Goal: Task Accomplishment & Management: Use online tool/utility

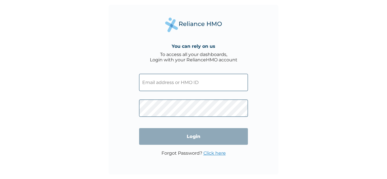
click at [197, 82] on input "text" at bounding box center [193, 82] width 109 height 17
click at [196, 76] on input "text" at bounding box center [193, 82] width 109 height 17
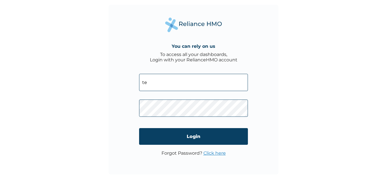
type input "[EMAIL_ADDRESS][DOMAIN_NAME]"
click input "Login" at bounding box center [193, 136] width 109 height 17
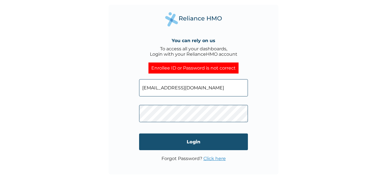
click at [228, 145] on input "Login" at bounding box center [193, 142] width 109 height 17
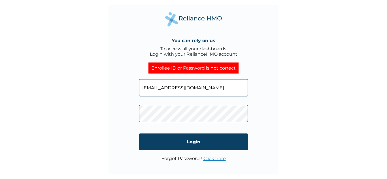
click at [211, 89] on input "temgbenro@gmail.com" at bounding box center [193, 87] width 109 height 17
drag, startPoint x: 211, startPoint y: 89, endPoint x: 109, endPoint y: 81, distance: 102.1
click at [109, 81] on div "You can rely on us To access all your dashboards, Login with your RelianceHMO a…" at bounding box center [194, 90] width 170 height 170
type input "G"
type input "temgbenro@gmail.com"
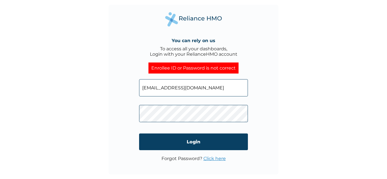
click at [119, 117] on div "You can rely on us To access all your dashboards, Login with your RelianceHMO a…" at bounding box center [194, 90] width 170 height 170
click input "Login" at bounding box center [193, 142] width 109 height 17
click at [210, 158] on link "Click here" at bounding box center [215, 158] width 22 height 5
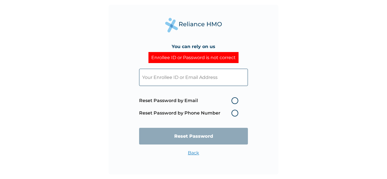
click at [204, 78] on input "text" at bounding box center [193, 77] width 109 height 17
type input "temgbenro@gmail.com"
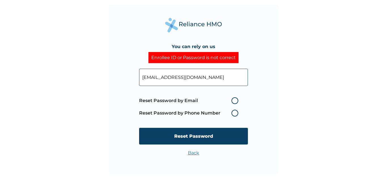
click at [219, 101] on label "Reset Password by Email" at bounding box center [190, 101] width 102 height 7
click at [224, 101] on input "Reset Password by Email" at bounding box center [228, 100] width 9 height 9
radio input "true"
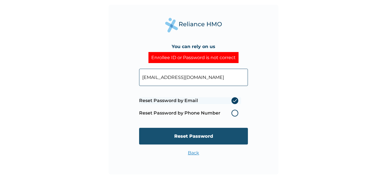
click at [222, 131] on input "Reset Password" at bounding box center [193, 136] width 109 height 17
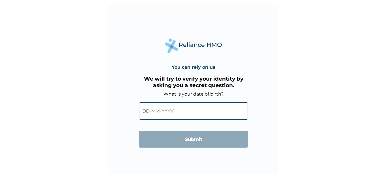
click at [174, 116] on input "text" at bounding box center [193, 111] width 109 height 17
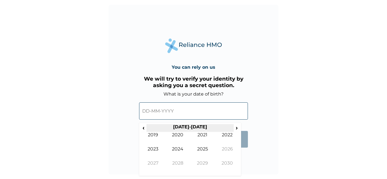
click at [190, 128] on th "2020-2029" at bounding box center [190, 128] width 87 height 8
click at [189, 126] on th "2020-2029" at bounding box center [190, 128] width 87 height 8
click at [143, 126] on span "‹" at bounding box center [144, 127] width 6 height 7
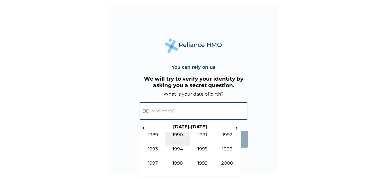
click at [178, 136] on td "1990" at bounding box center [178, 139] width 25 height 14
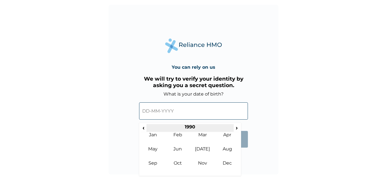
click at [182, 132] on th "1990" at bounding box center [190, 128] width 87 height 8
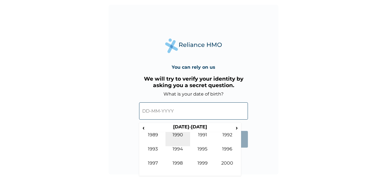
click at [177, 137] on td "1990" at bounding box center [178, 139] width 25 height 14
click at [177, 137] on td "Feb" at bounding box center [178, 139] width 25 height 14
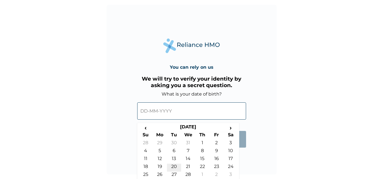
click at [175, 165] on td "20" at bounding box center [174, 168] width 14 height 8
type input "20-02-1990"
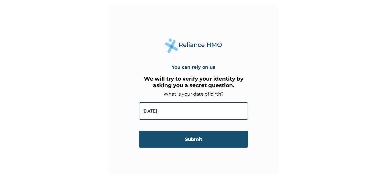
click at [224, 136] on input "Submit" at bounding box center [193, 139] width 109 height 17
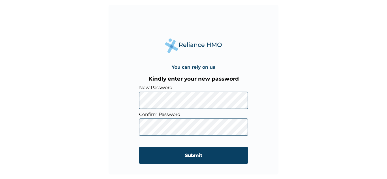
click at [139, 147] on input "Submit" at bounding box center [193, 155] width 109 height 17
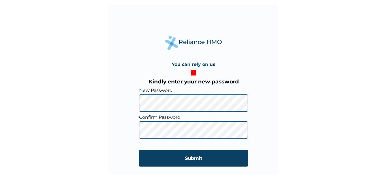
click at [119, 105] on div "You can rely on us Kindly enter your new password New Password Confirm Password…" at bounding box center [194, 90] width 170 height 170
click input "Submit" at bounding box center [193, 158] width 109 height 17
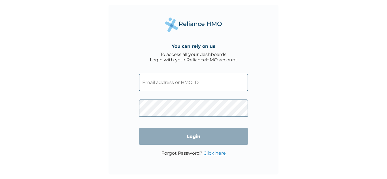
click at [187, 82] on input "text" at bounding box center [193, 82] width 109 height 17
type input "temgbenro@gmail.com"
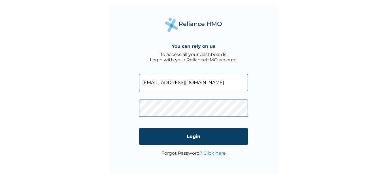
click input "Login" at bounding box center [193, 136] width 109 height 17
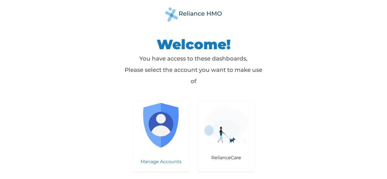
click at [160, 137] on img at bounding box center [161, 125] width 45 height 45
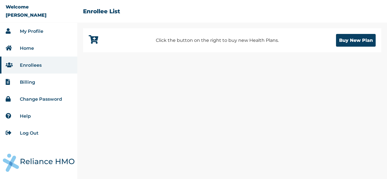
click at [38, 31] on link "My Profile" at bounding box center [32, 31] width 24 height 5
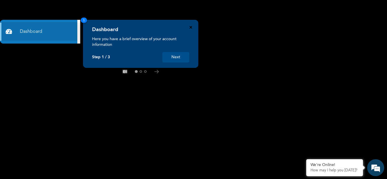
click at [190, 27] on icon "Close" at bounding box center [191, 27] width 3 height 3
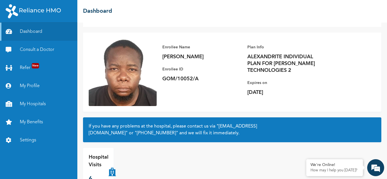
scroll to position [40, 0]
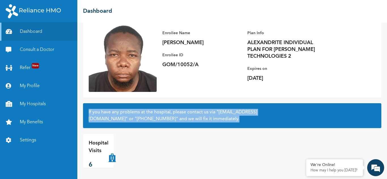
drag, startPoint x: 88, startPoint y: 109, endPoint x: 283, endPoint y: 118, distance: 195.8
click at [283, 118] on div "If you have any problems at the hospital, please contact us via "[EMAIL_ADDRESS…" at bounding box center [232, 115] width 299 height 25
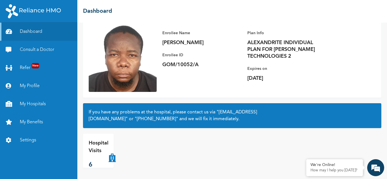
click at [284, 89] on div "Enrollee Name [PERSON_NAME] Enrollee ID GOM/10052/A Plan Info ALEXANDRITE INDIV…" at bounding box center [232, 57] width 299 height 79
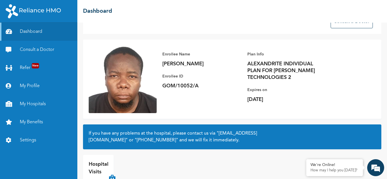
scroll to position [0, 0]
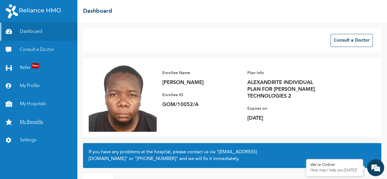
click at [31, 126] on link "My Benefits" at bounding box center [38, 122] width 77 height 18
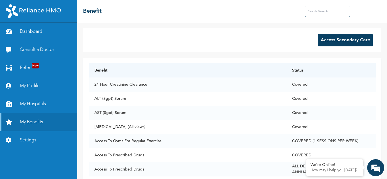
click at [311, 12] on input "text" at bounding box center [327, 11] width 45 height 11
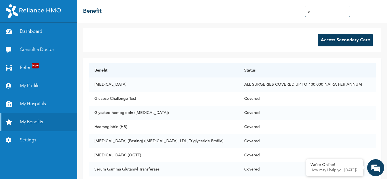
type input "g"
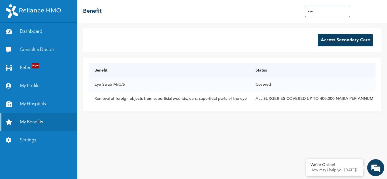
click at [320, 10] on input "eye" at bounding box center [327, 11] width 45 height 11
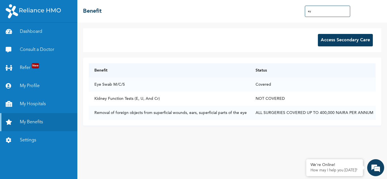
type input "e"
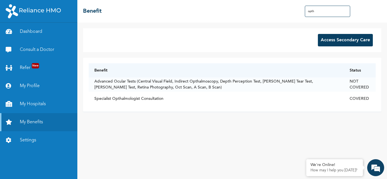
drag, startPoint x: 324, startPoint y: 13, endPoint x: 287, endPoint y: 13, distance: 36.9
click at [287, 13] on div "☰ Benefit opth" at bounding box center [232, 11] width 310 height 23
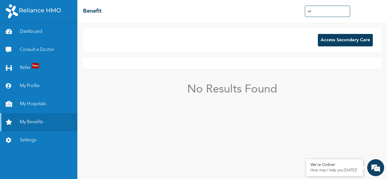
type input "s"
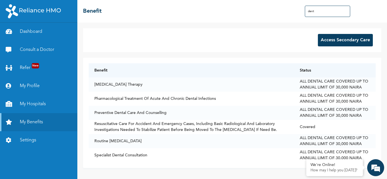
type input "denta"
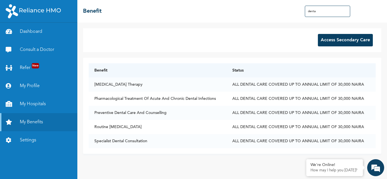
drag, startPoint x: 318, startPoint y: 10, endPoint x: 277, endPoint y: 9, distance: 41.1
click at [277, 9] on div "☰ Benefit denta" at bounding box center [232, 11] width 310 height 23
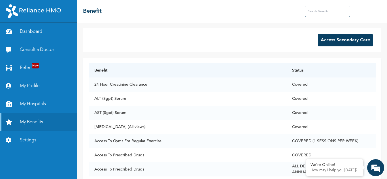
click at [356, 35] on button "Access Secondary Care" at bounding box center [345, 40] width 55 height 12
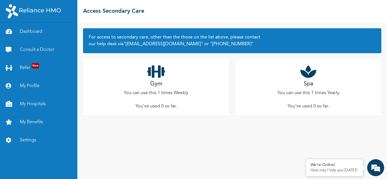
click at [285, 86] on div "Spa You can use this 1 times Yearly You've used 0 so far ." at bounding box center [308, 87] width 146 height 57
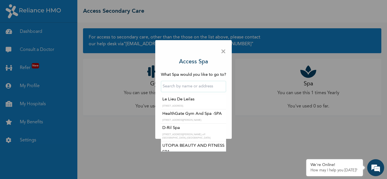
click at [205, 84] on input "text" at bounding box center [193, 86] width 65 height 11
click at [205, 81] on div "Le Lieu De Leilas 44 Okeho Street, Ire-Akari, Isolo, Lagos. HealthGate Gym And …" at bounding box center [193, 86] width 65 height 17
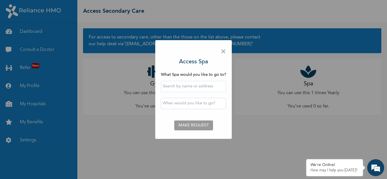
click at [209, 103] on input "text" at bounding box center [193, 103] width 65 height 11
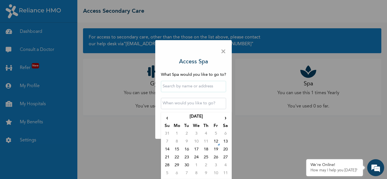
click at [209, 103] on input "text" at bounding box center [193, 103] width 65 height 11
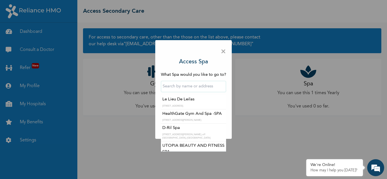
click at [203, 84] on input "text" at bounding box center [193, 86] width 65 height 11
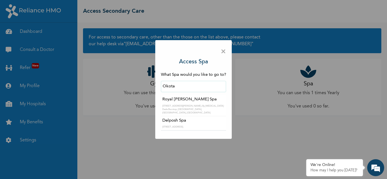
click at [178, 89] on input "Okota" at bounding box center [193, 86] width 65 height 11
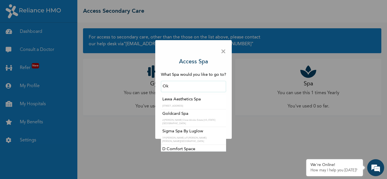
type input "O"
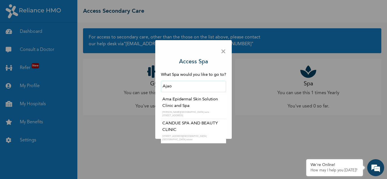
type input "CANDUE SPA AND BEAUTY CLINIC"
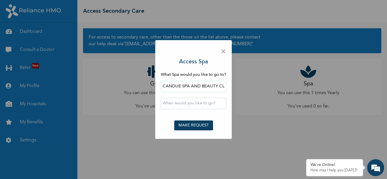
click at [199, 132] on form "What Spa would you like to go to? CANDUE SPA AND BEAUTY CLINIC ‹ September 2025…" at bounding box center [193, 103] width 65 height 62
click at [206, 101] on input "text" at bounding box center [193, 103] width 65 height 11
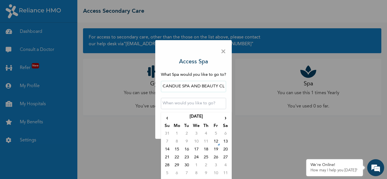
click at [287, 92] on div "× Access Spa What Spa would you like to go to? CANDUE SPA AND BEAUTY CLINIC ‹ S…" at bounding box center [193, 89] width 387 height 179
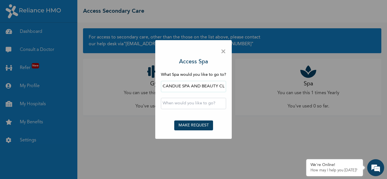
click at [225, 53] on span "×" at bounding box center [223, 52] width 5 height 12
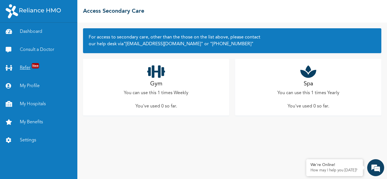
click at [35, 66] on span "New" at bounding box center [35, 65] width 7 height 5
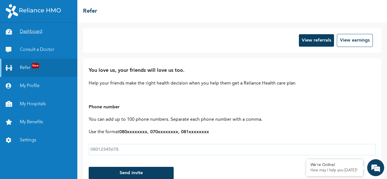
click at [39, 28] on link "Dashboard" at bounding box center [38, 32] width 77 height 18
